Goal: Navigation & Orientation: Find specific page/section

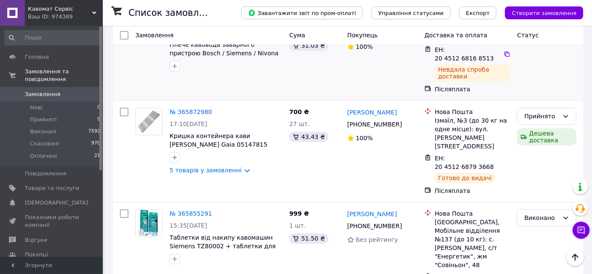
scroll to position [661, 0]
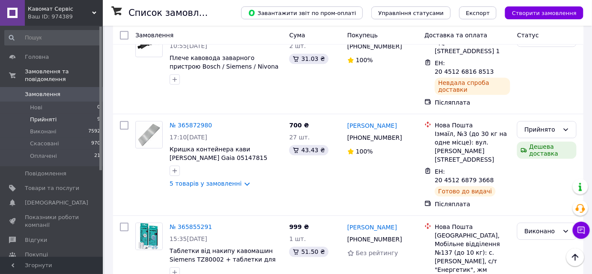
click at [62, 113] on li "Прийняті 9" at bounding box center [52, 119] width 105 height 12
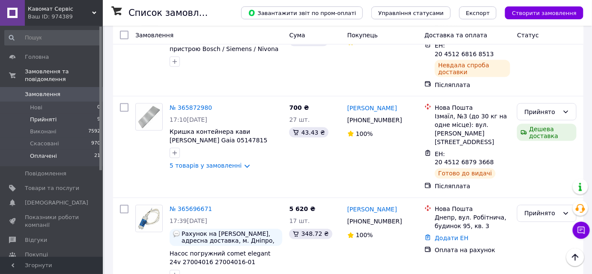
scroll to position [238, 0]
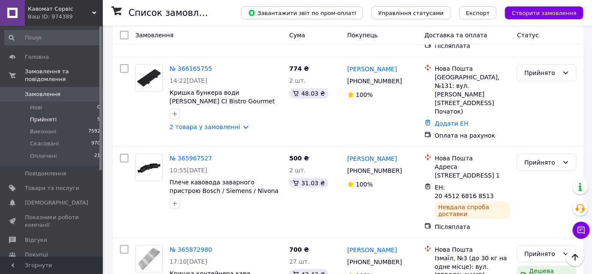
click at [68, 213] on span "Показники роботи компанії" at bounding box center [52, 220] width 54 height 15
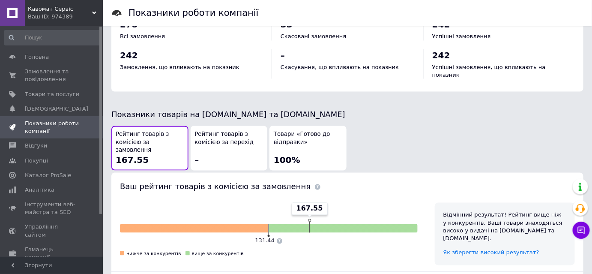
scroll to position [519, 0]
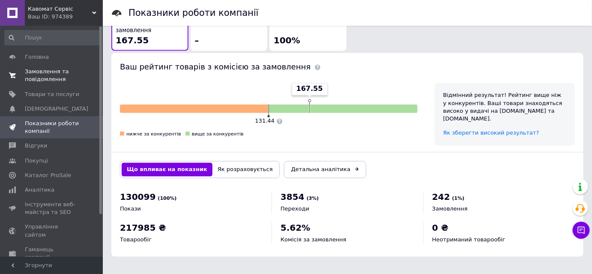
click at [70, 83] on span "Замовлення та повідомлення" at bounding box center [52, 75] width 54 height 15
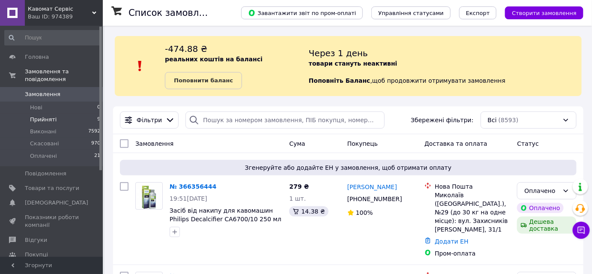
click at [52, 116] on span "Прийняті" at bounding box center [43, 120] width 27 height 8
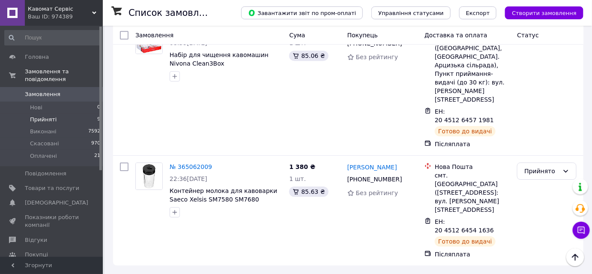
scroll to position [1017, 0]
click at [75, 90] on span "Замовлення" at bounding box center [52, 94] width 54 height 8
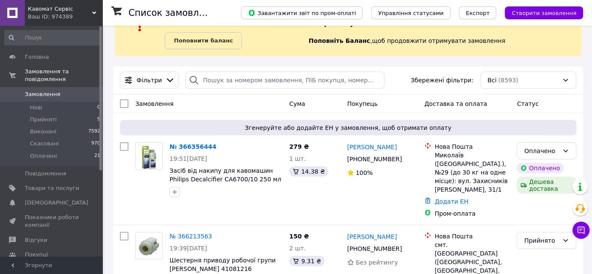
scroll to position [77, 0]
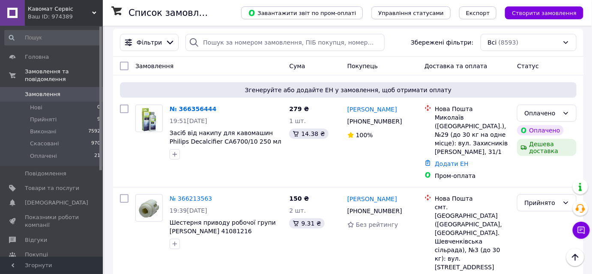
click at [48, 90] on span "Замовлення" at bounding box center [43, 94] width 36 height 8
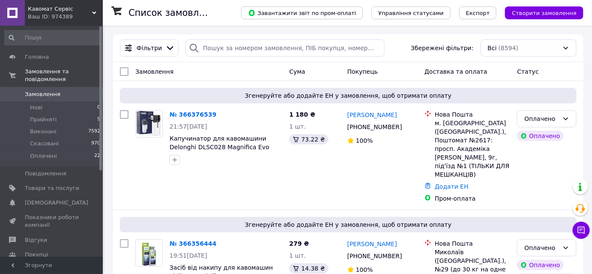
click at [92, 9] on div "Кавомат Сервіс Ваш ID: 974389" at bounding box center [64, 13] width 78 height 26
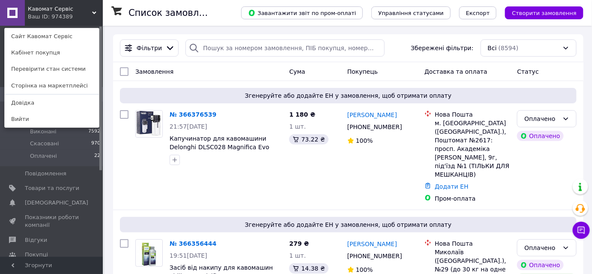
click at [81, 26] on div "Головна Замовлення та повідомлення Замовлення 0 Нові 0 Прийняті 9 Виконані 7592…" at bounding box center [52, 142] width 105 height 233
click at [85, 32] on link "Сайт Кавомат Сервіс" at bounding box center [52, 36] width 94 height 16
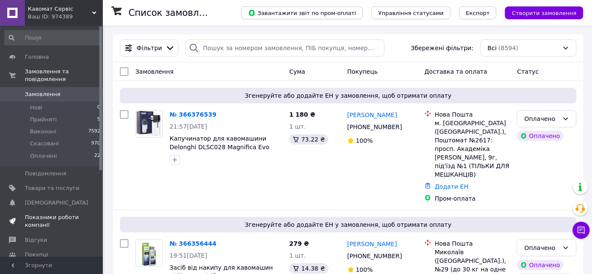
click at [57, 210] on link "Показники роботи компанії" at bounding box center [52, 221] width 105 height 22
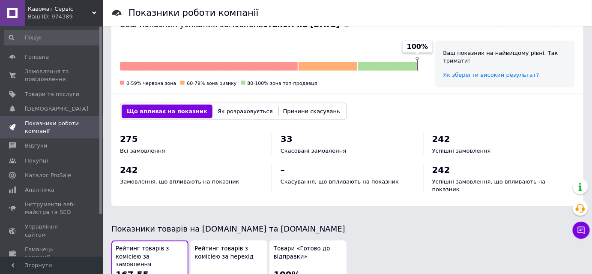
scroll to position [428, 0]
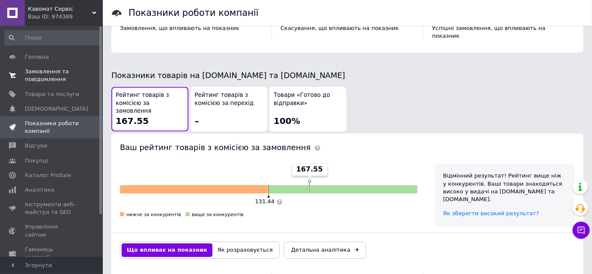
click at [62, 75] on span "Замовлення та повідомлення" at bounding box center [52, 75] width 54 height 15
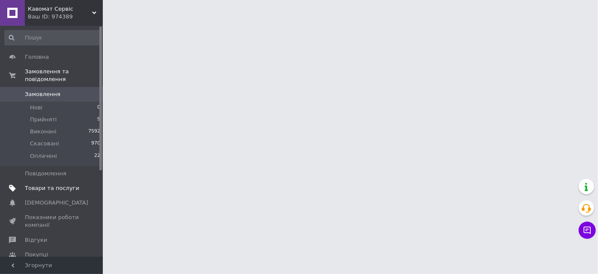
click at [66, 184] on span "Товари та послуги" at bounding box center [52, 188] width 54 height 8
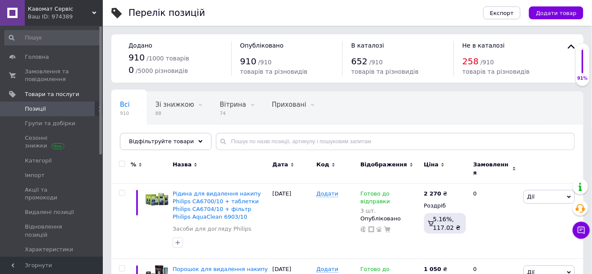
click at [179, 124] on div "Зі знижкою 88" at bounding box center [179, 108] width 64 height 33
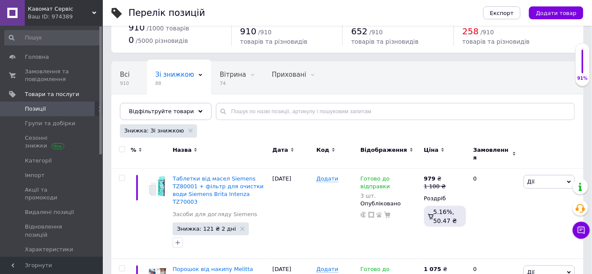
scroll to position [39, 0]
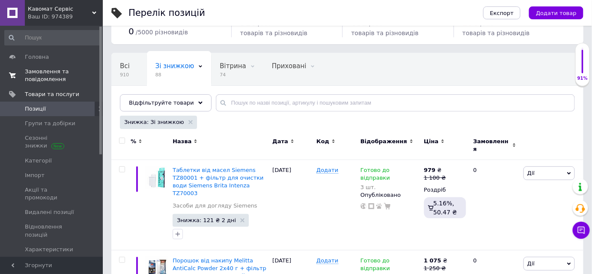
click at [72, 78] on span "Замовлення та повідомлення" at bounding box center [52, 75] width 54 height 15
